Goal: Find specific page/section: Find specific page/section

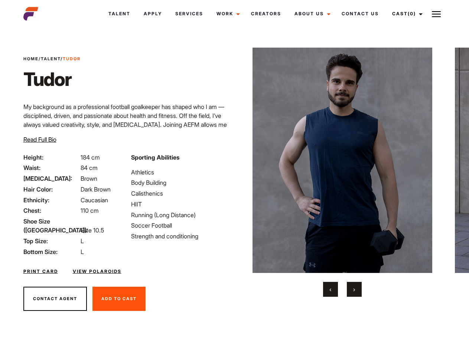
click at [406, 14] on link "Cast (0)" at bounding box center [407, 14] width 42 height 20
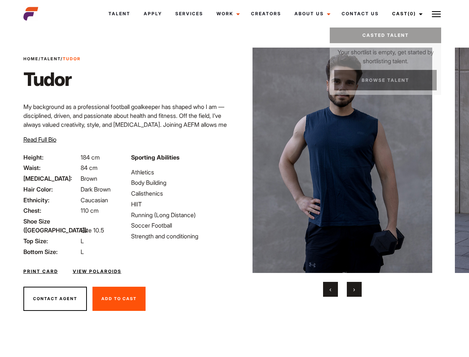
click at [437, 14] on img at bounding box center [436, 14] width 9 height 9
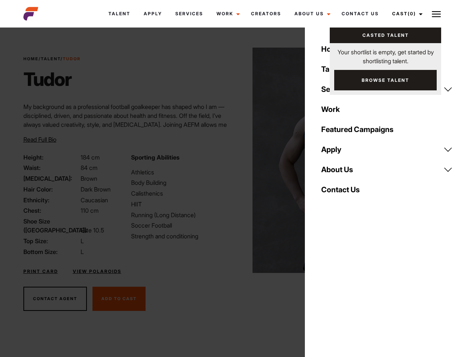
click at [342, 172] on img at bounding box center [343, 160] width 180 height 225
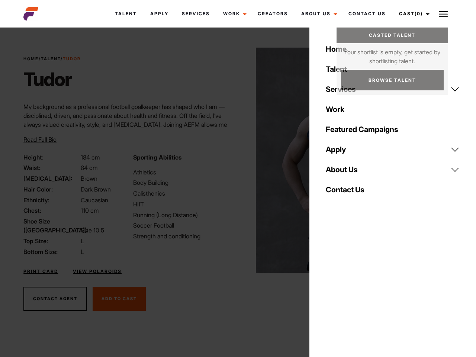
click at [234, 160] on div "Sporting Abilities Athletics Body Building Calisthenics HIIT Running (Long Dist…" at bounding box center [183, 204] width 109 height 103
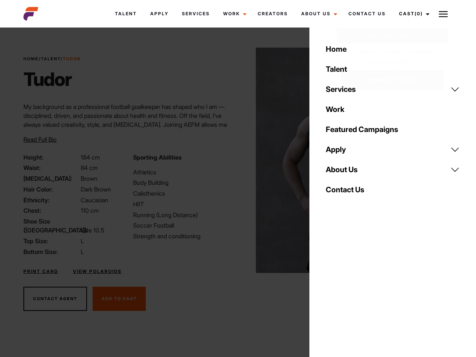
click at [331, 289] on button "‹" at bounding box center [335, 289] width 15 height 15
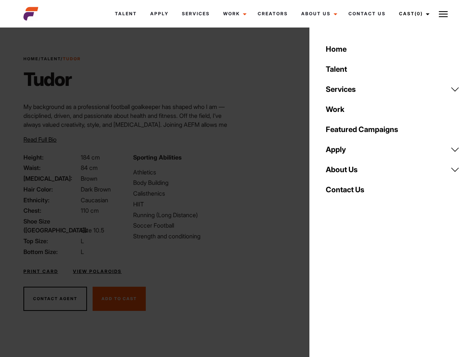
click at [355, 289] on div "Home Talent Services Talent Casting Photography Videography Creative Hair and M…" at bounding box center [392, 178] width 166 height 357
